Goal: Task Accomplishment & Management: Use online tool/utility

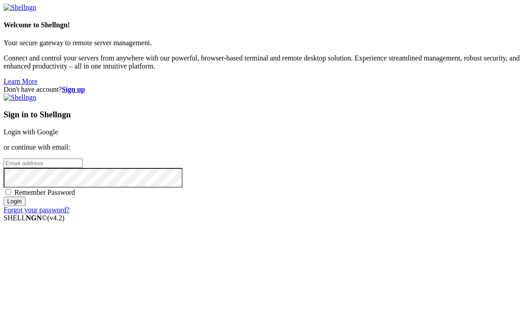
click at [58, 128] on link "Login with Google" at bounding box center [31, 132] width 55 height 8
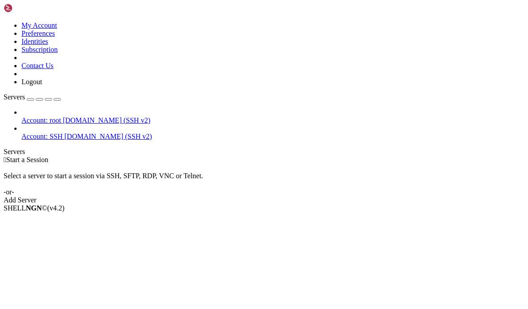
click at [323, 196] on div "Add Server" at bounding box center [264, 200] width 521 height 8
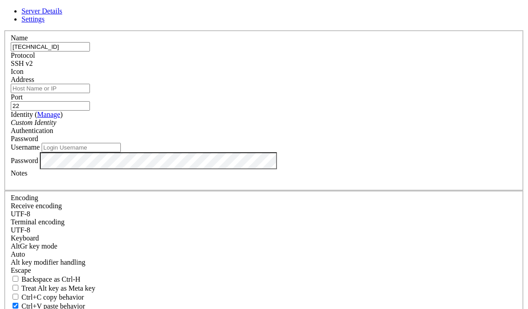
type input "[TECHNICAL_ID]"
click at [90, 93] on input "Address" at bounding box center [50, 88] width 79 height 9
paste input "[TECHNICAL_ID]"
type input "[TECHNICAL_ID]"
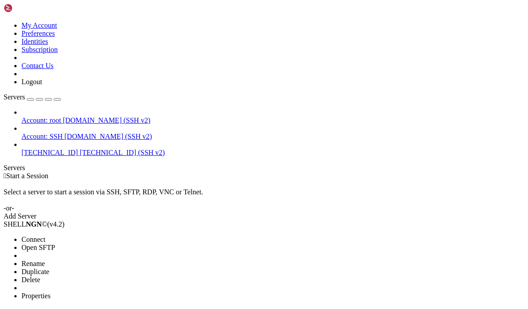
click at [35, 235] on span "Connect" at bounding box center [33, 239] width 24 height 8
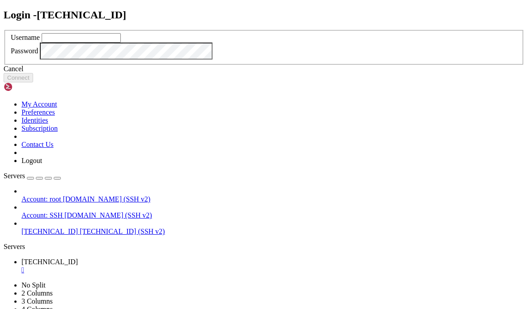
click at [277, 73] on div "Cancel" at bounding box center [264, 69] width 521 height 8
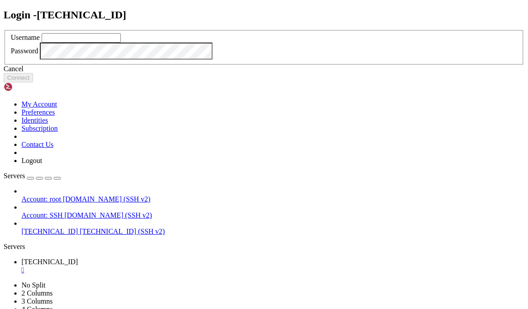
click at [4, 30] on icon at bounding box center [4, 30] width 0 height 0
